Goal: Obtain resource: Download file/media

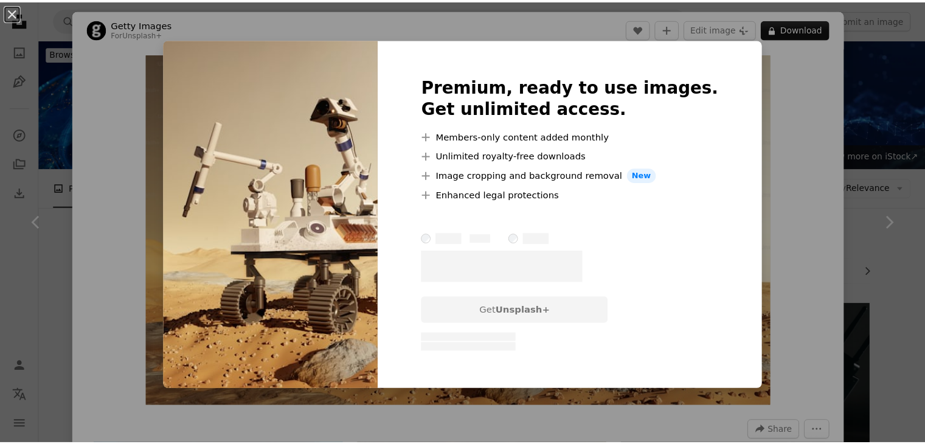
scroll to position [1122, 0]
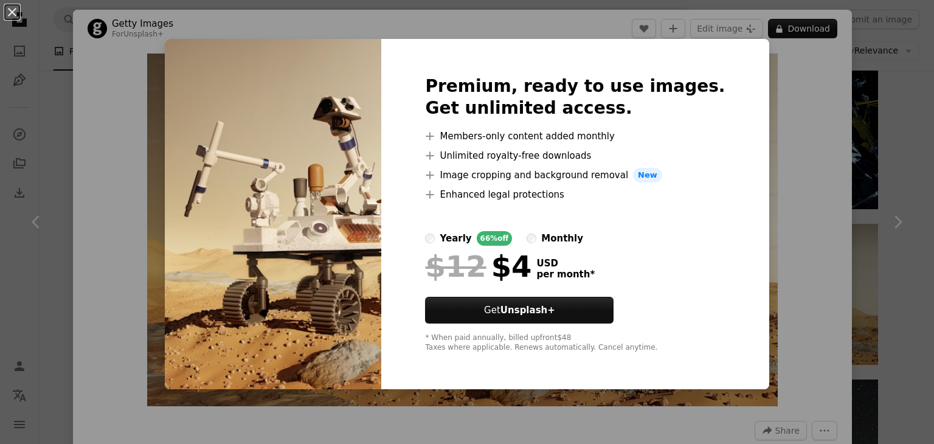
click at [863, 74] on div "An X shape Premium, ready to use images. Get unlimited access. A plus sign Memb…" at bounding box center [467, 222] width 934 height 444
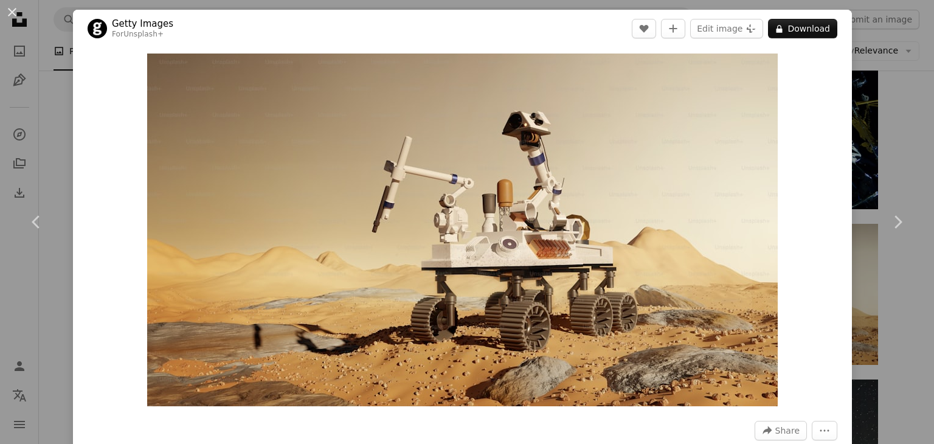
click at [863, 74] on div "An X shape Chevron left Chevron right Getty Images For Unsplash+ A heart A plus…" at bounding box center [467, 222] width 934 height 444
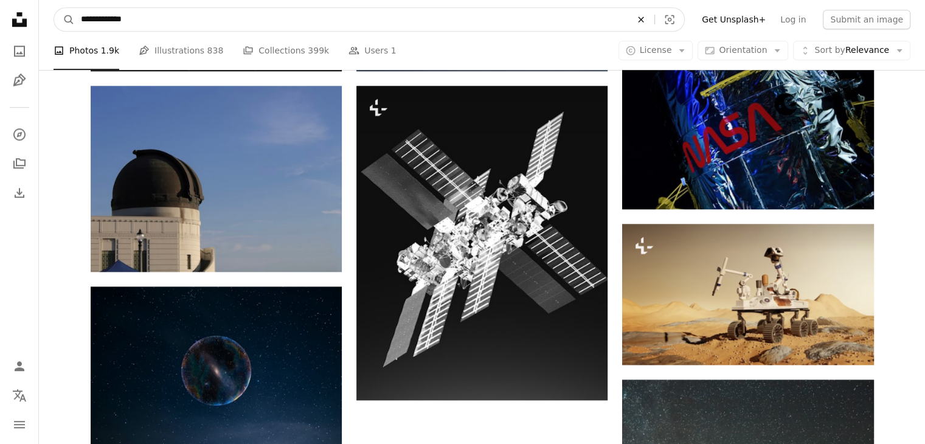
click at [654, 19] on icon "An X shape" at bounding box center [640, 20] width 27 height 10
